Goal: Navigation & Orientation: Find specific page/section

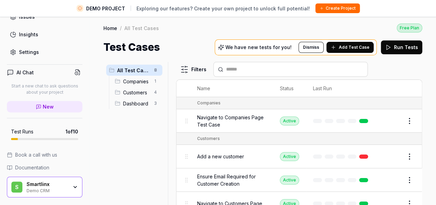
scroll to position [106, 0]
drag, startPoint x: 55, startPoint y: 181, endPoint x: 54, endPoint y: 176, distance: 5.9
click at [55, 182] on div "Smartlinx" at bounding box center [47, 183] width 41 height 6
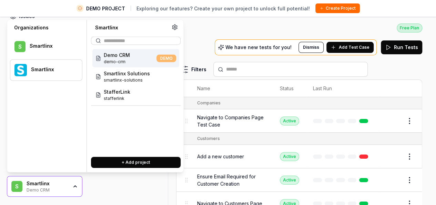
click at [33, 60] on div "Smartlinx" at bounding box center [46, 69] width 72 height 21
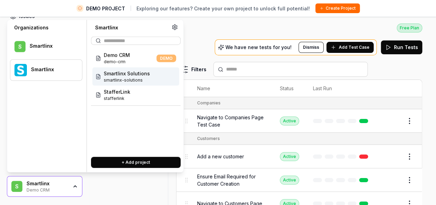
click at [139, 74] on span "Smartlinx Solutions" at bounding box center [127, 73] width 46 height 7
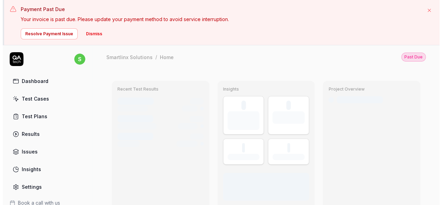
scroll to position [1, 0]
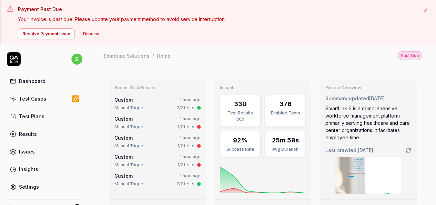
type textarea "*"
click at [86, 36] on button "Dismiss" at bounding box center [91, 33] width 24 height 11
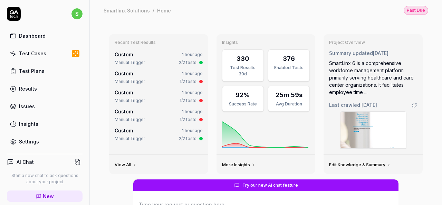
click at [39, 55] on div "Test Cases" at bounding box center [32, 53] width 27 height 7
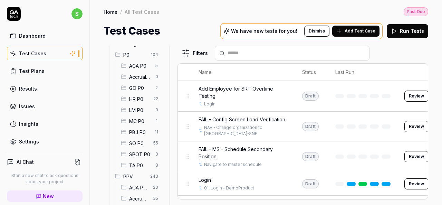
scroll to position [69, 0]
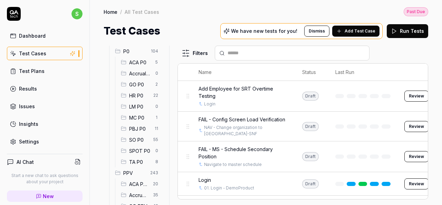
click at [135, 93] on span "HR P0" at bounding box center [139, 95] width 20 height 7
